Goal: Browse casually

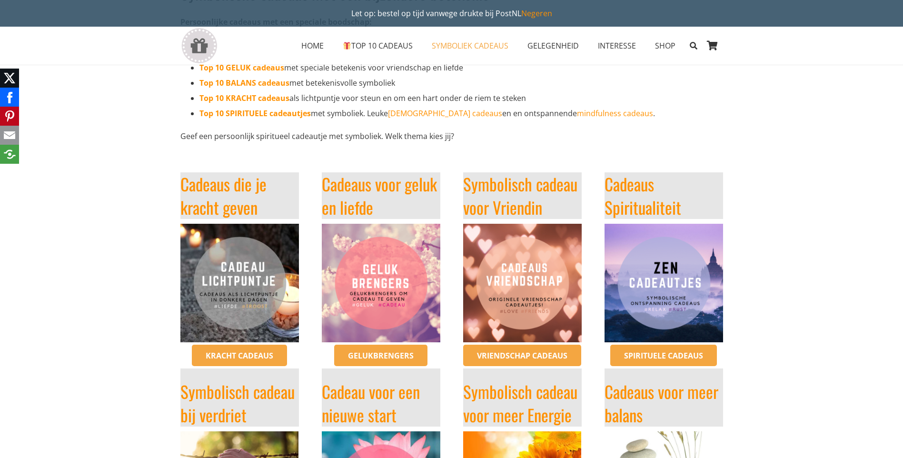
scroll to position [190, 0]
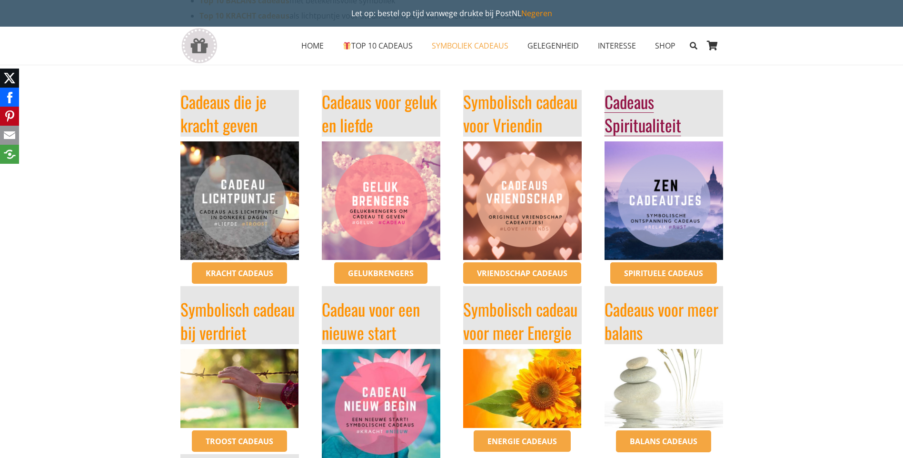
click at [637, 120] on link "Cadeaus Spiritualiteit" at bounding box center [643, 113] width 77 height 48
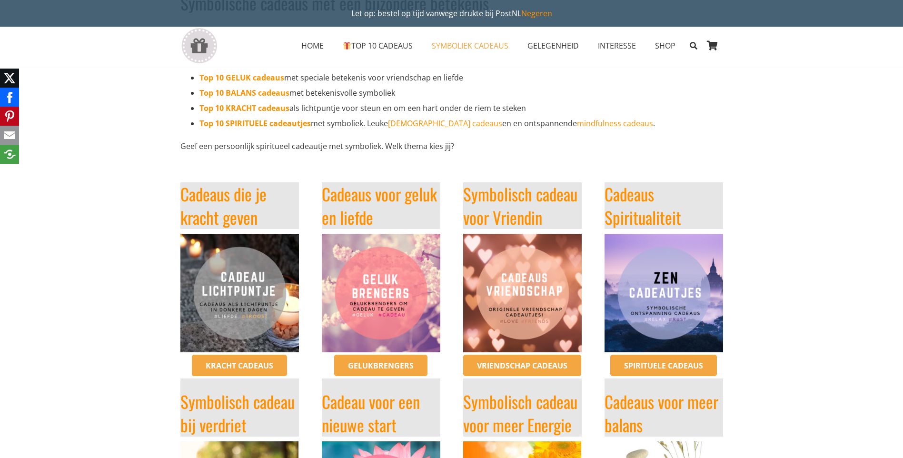
scroll to position [95, 0]
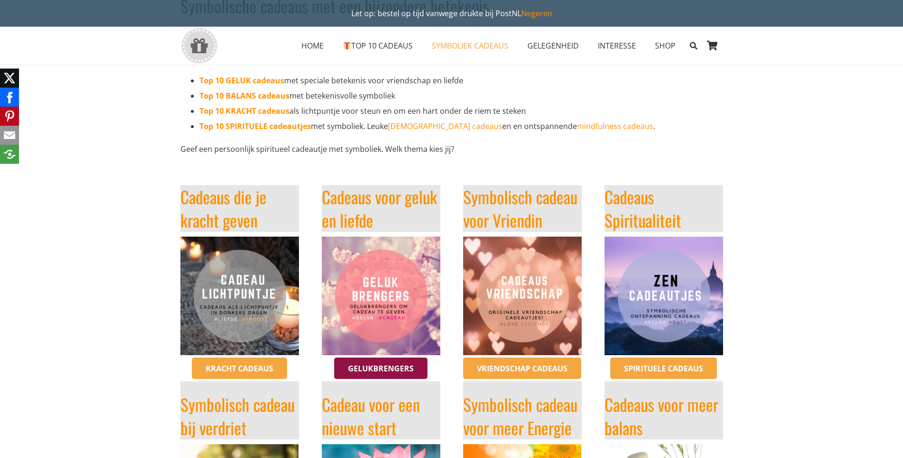
click at [389, 369] on span "Gelukbrengers" at bounding box center [381, 368] width 66 height 10
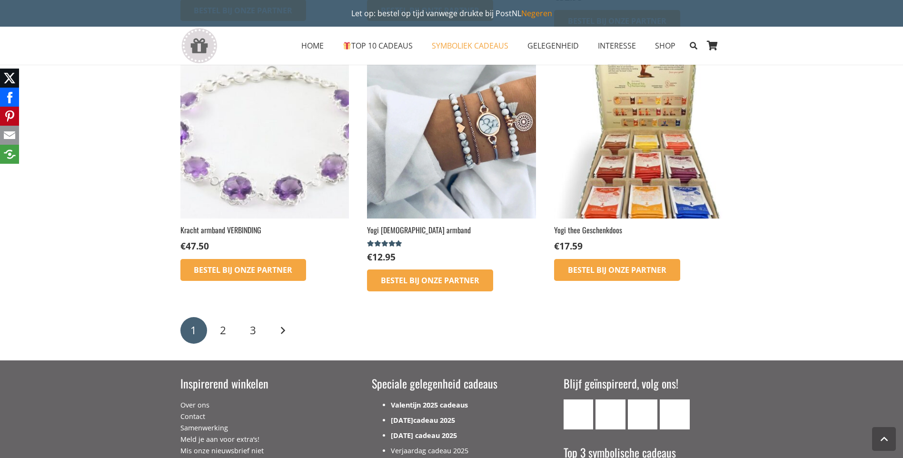
scroll to position [1286, 0]
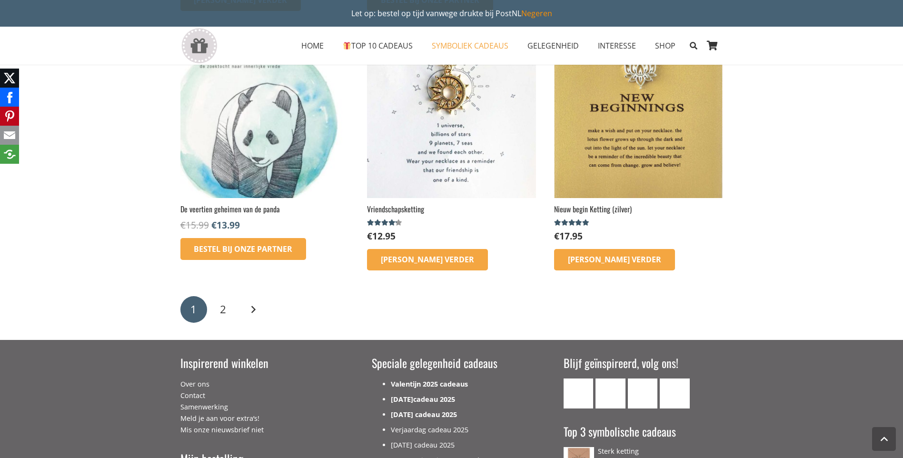
scroll to position [1381, 0]
click at [220, 309] on span "2" at bounding box center [223, 308] width 6 height 15
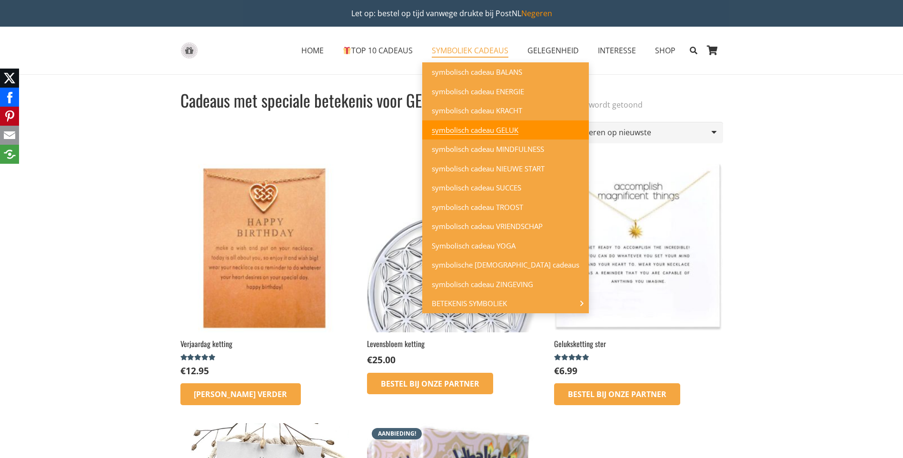
click at [453, 130] on span "symbolisch cadeau GELUK" at bounding box center [475, 130] width 87 height 10
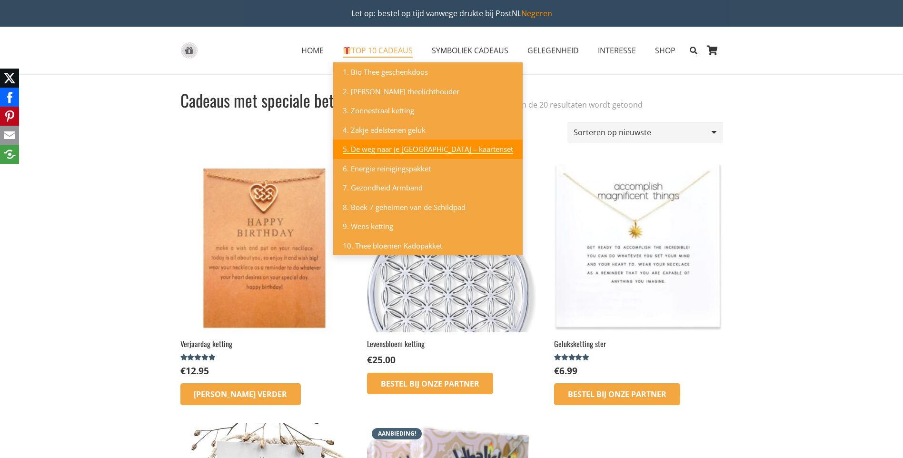
click at [378, 150] on span "5. De weg naar je [GEOGRAPHIC_DATA] – kaartenset" at bounding box center [428, 149] width 170 height 10
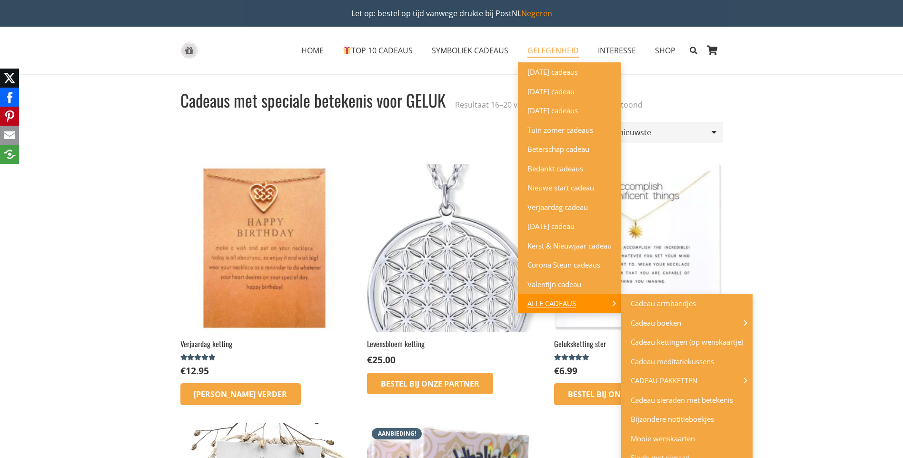
click at [570, 301] on span "ALLE CADEAUS" at bounding box center [559, 304] width 63 height 10
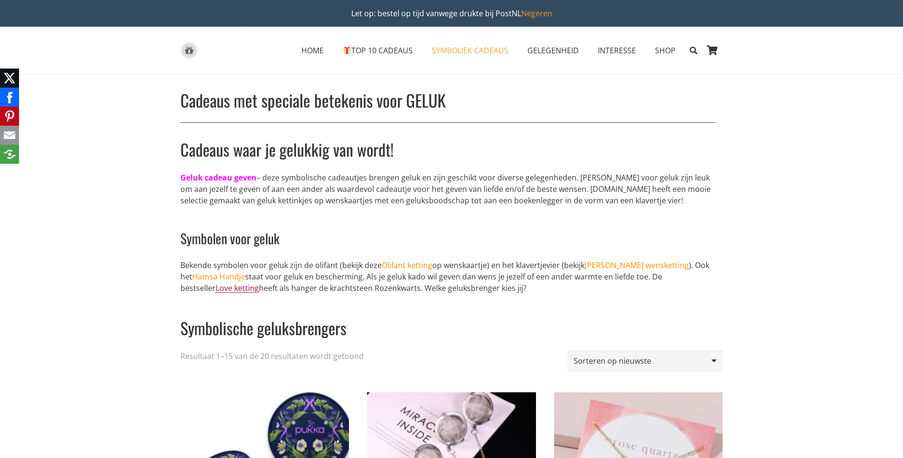
click at [216, 288] on link "Love ketting" at bounding box center [237, 288] width 43 height 10
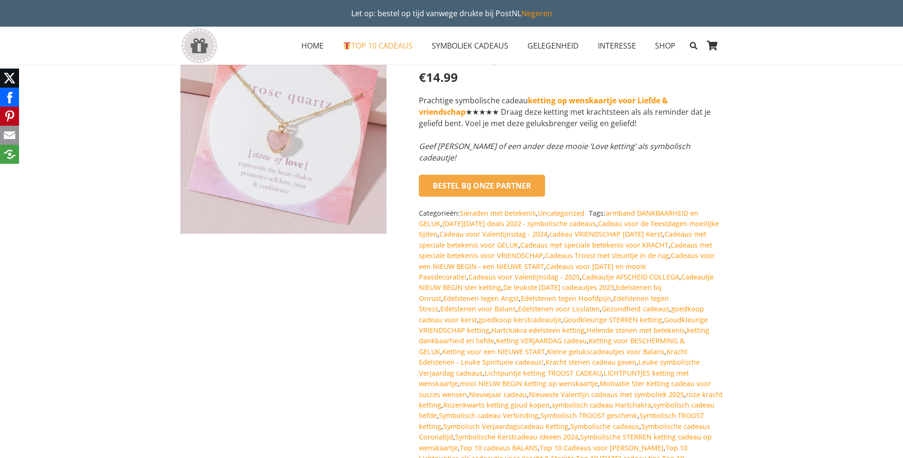
scroll to position [48, 0]
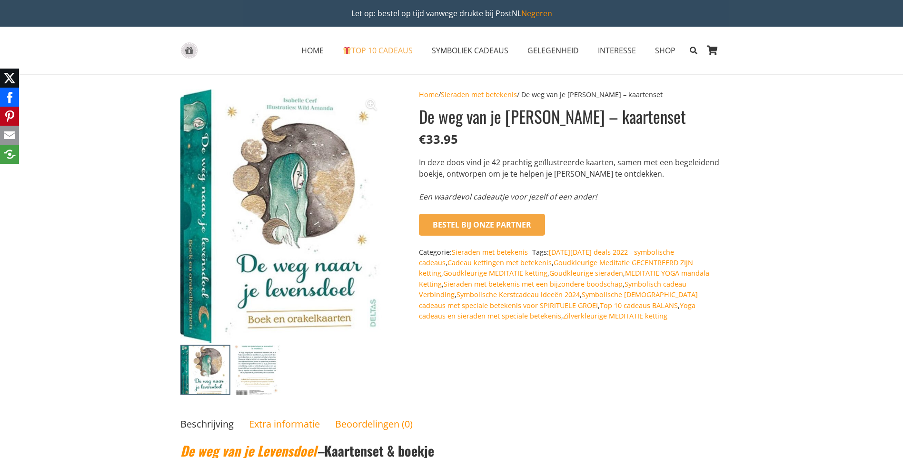
click at [259, 364] on img at bounding box center [257, 370] width 50 height 50
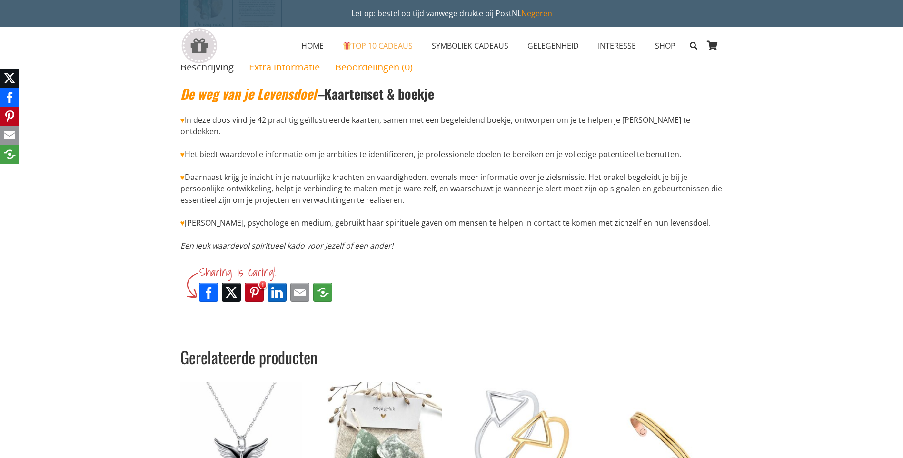
scroll to position [143, 0]
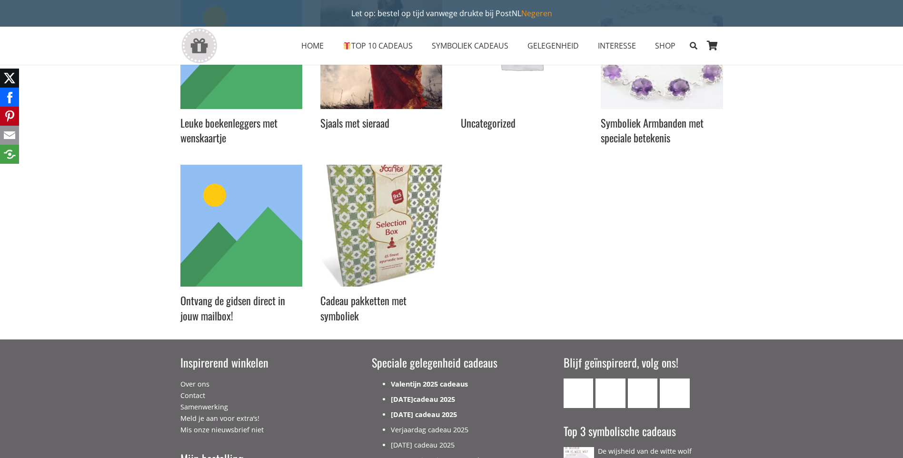
scroll to position [286, 0]
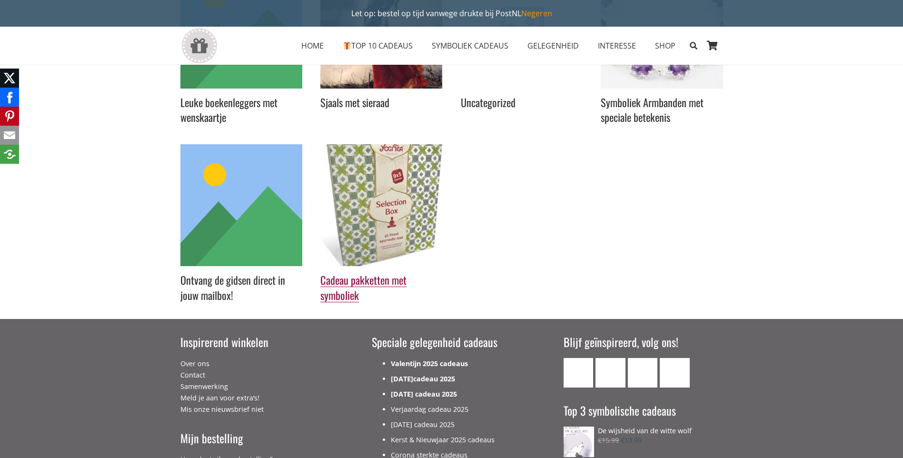
click at [390, 281] on link "Cadeau pakketten met symboliek" at bounding box center [363, 287] width 86 height 30
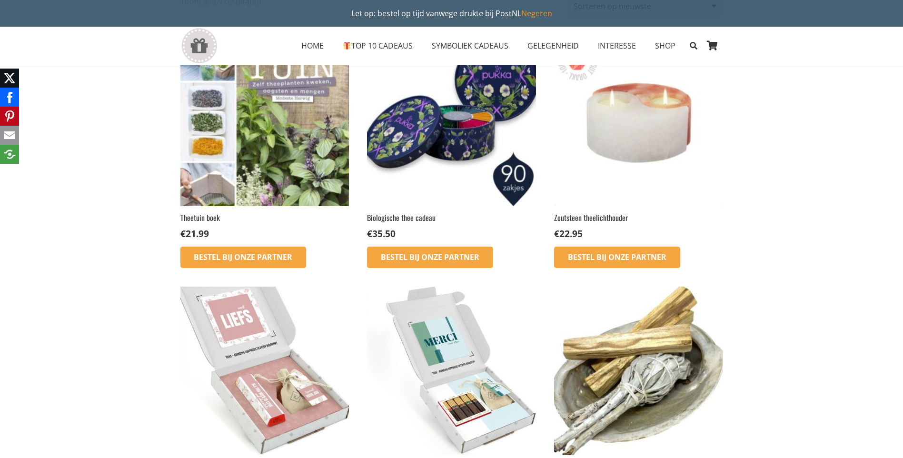
scroll to position [381, 0]
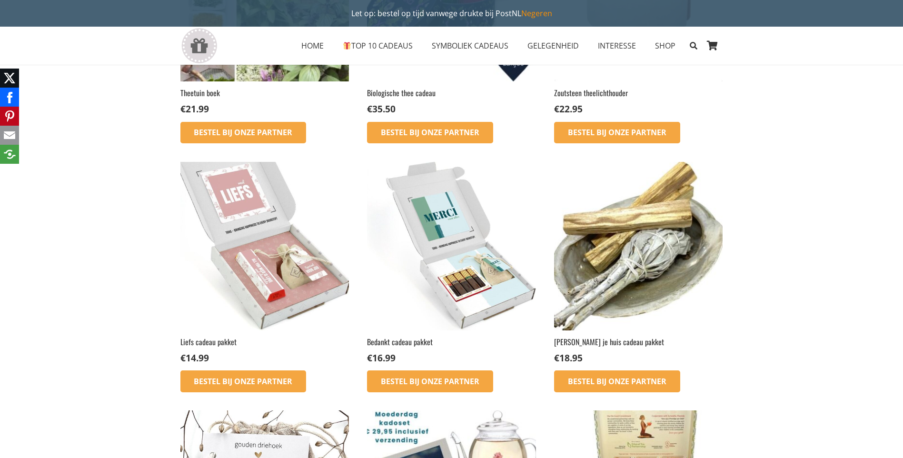
click at [270, 261] on img at bounding box center [264, 246] width 169 height 169
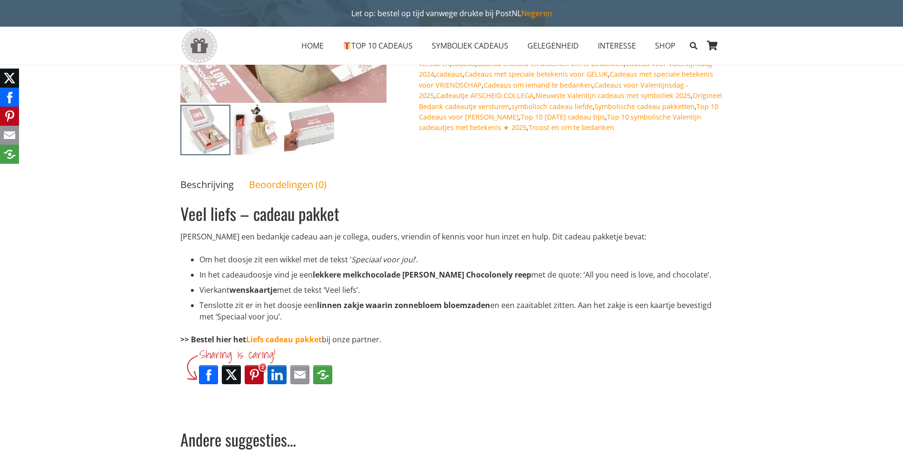
scroll to position [190, 0]
